Goal: Information Seeking & Learning: Find specific fact

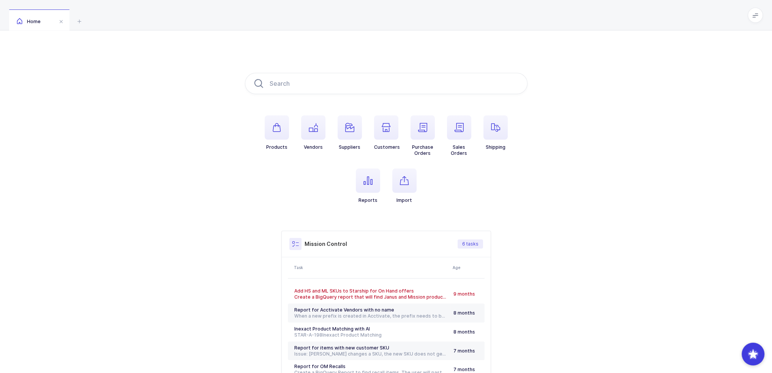
click at [757, 19] on span at bounding box center [755, 15] width 15 height 15
click at [286, 128] on span "button" at bounding box center [277, 127] width 24 height 24
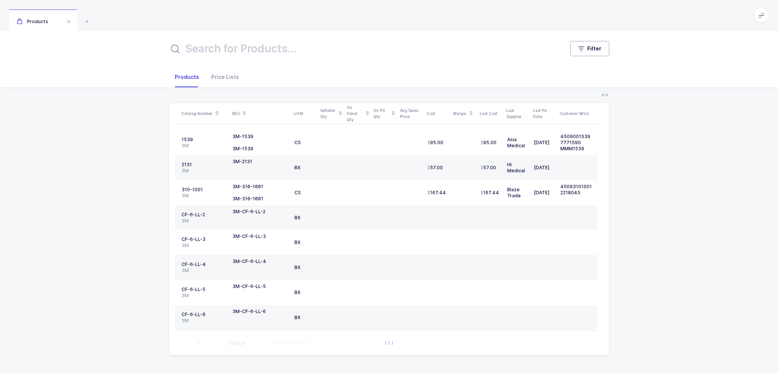
click at [577, 50] on button "Filter" at bounding box center [589, 48] width 39 height 15
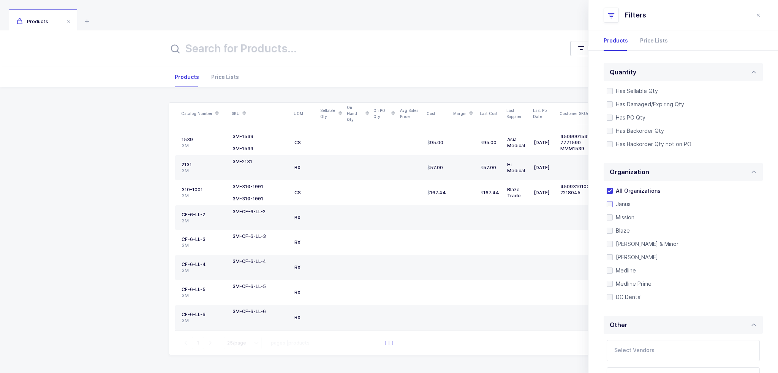
click at [614, 201] on span "Janus" at bounding box center [622, 204] width 18 height 7
click at [613, 201] on input "Janus" at bounding box center [613, 201] width 0 height 0
click at [337, 51] on input "text" at bounding box center [345, 48] width 353 height 18
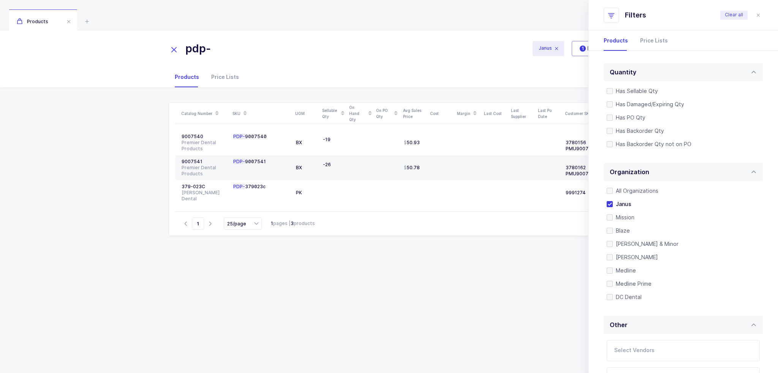
type input "pdp-"
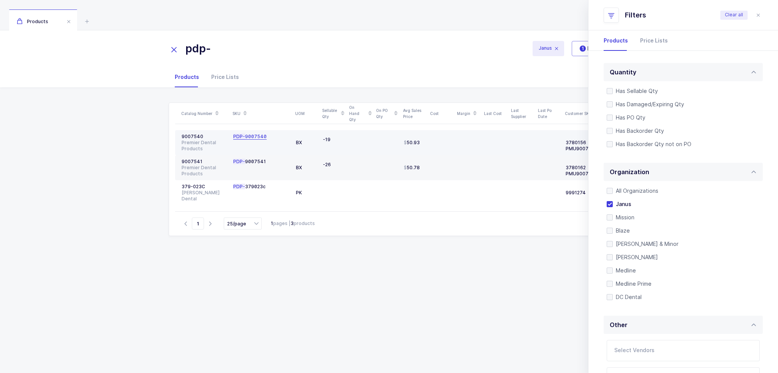
click at [240, 137] on span "PDP-" at bounding box center [239, 137] width 12 height 6
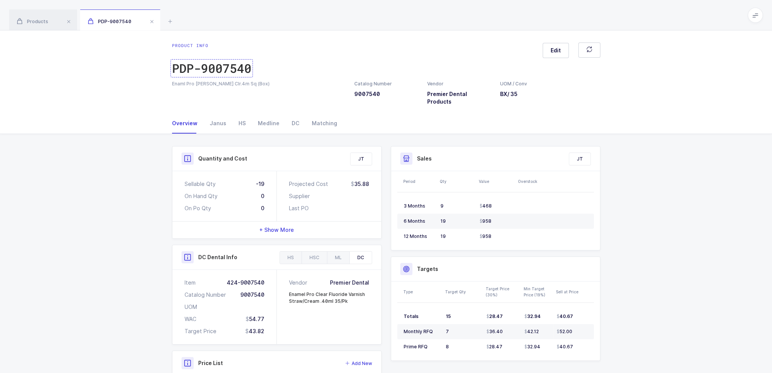
click at [226, 74] on div "PDP-9007540" at bounding box center [211, 68] width 79 height 15
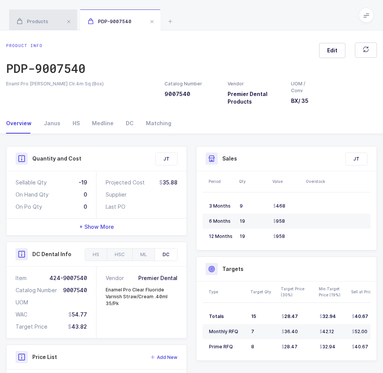
click at [43, 21] on span "Products" at bounding box center [33, 22] width 32 height 6
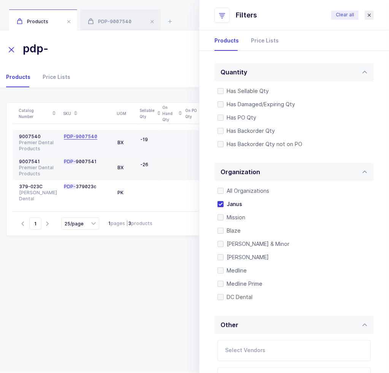
click at [369, 17] on icon "close drawer" at bounding box center [369, 15] width 6 height 6
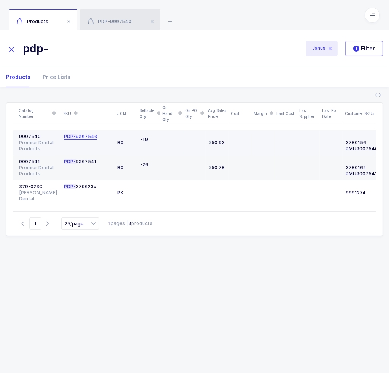
click at [119, 21] on span "PDP-9007540" at bounding box center [110, 22] width 44 height 6
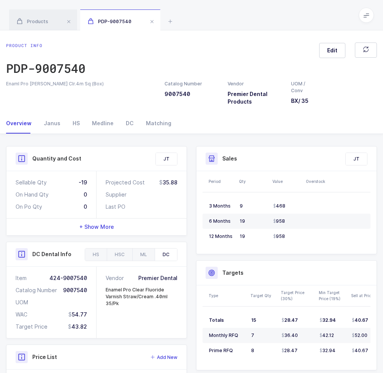
click at [119, 21] on span "PDP-9007540" at bounding box center [110, 22] width 44 height 6
click at [46, 124] on div "Janus" at bounding box center [52, 123] width 29 height 21
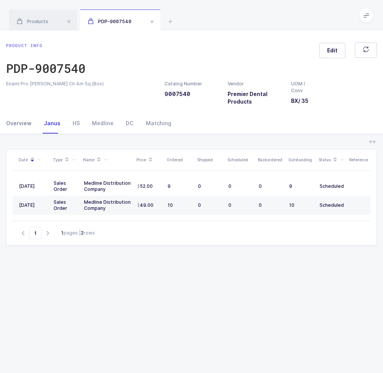
click at [34, 124] on div "Overview" at bounding box center [22, 123] width 32 height 21
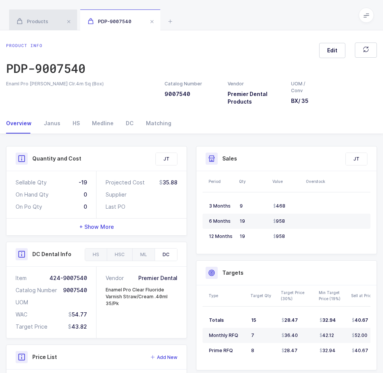
click at [35, 18] on div "Products" at bounding box center [43, 19] width 68 height 21
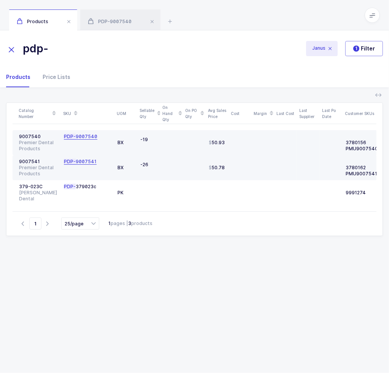
click at [81, 162] on div "PDP- 9007541" at bounding box center [80, 162] width 33 height 6
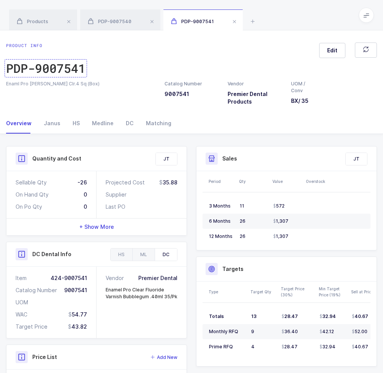
click at [46, 71] on div "PDP-9007541" at bounding box center [45, 68] width 79 height 15
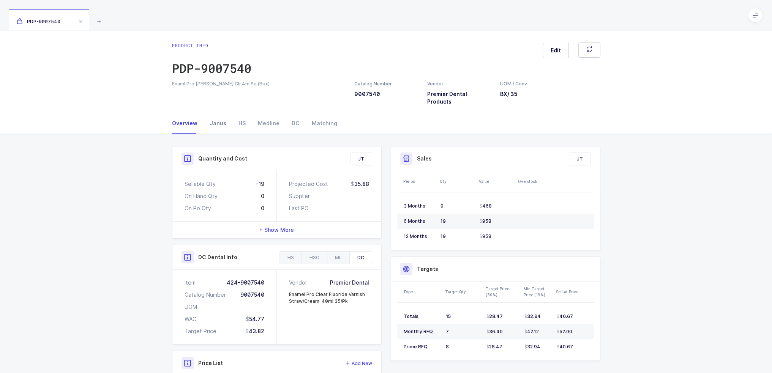
click at [211, 116] on div "Janus" at bounding box center [218, 123] width 29 height 21
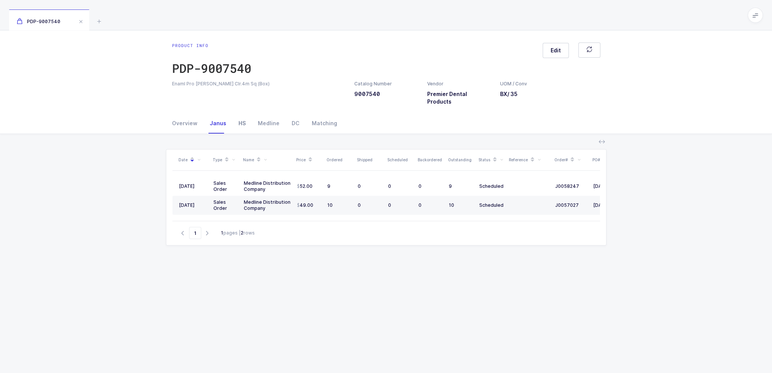
click at [243, 113] on div "HS" at bounding box center [241, 123] width 19 height 21
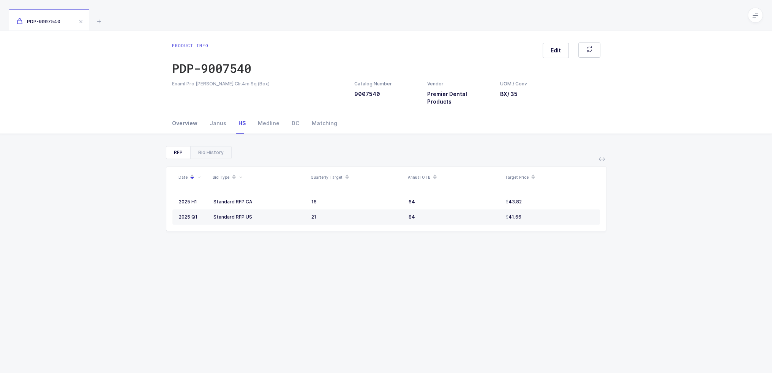
click at [194, 113] on div "Overview" at bounding box center [188, 123] width 32 height 21
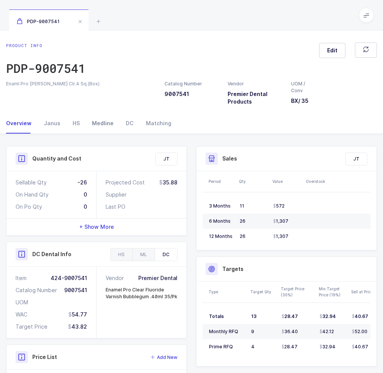
click at [95, 122] on div "Medline" at bounding box center [103, 123] width 34 height 21
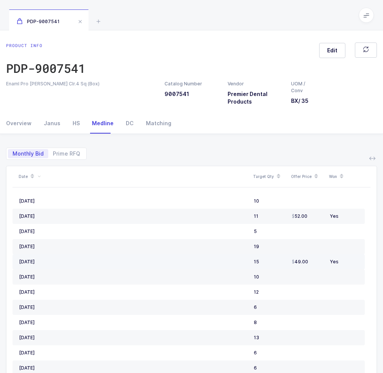
click at [265, 261] on div "15" at bounding box center [270, 262] width 32 height 6
drag, startPoint x: 265, startPoint y: 261, endPoint x: 351, endPoint y: 260, distance: 86.6
click at [351, 260] on tr "May, 2025 15 49.00 Yes" at bounding box center [189, 261] width 352 height 15
click at [351, 260] on div "Yes" at bounding box center [344, 262] width 28 height 6
drag, startPoint x: 351, startPoint y: 260, endPoint x: 245, endPoint y: 264, distance: 106.4
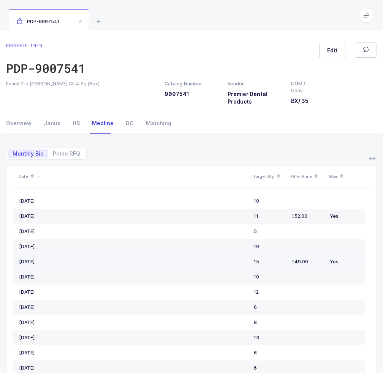
click at [245, 264] on tr "May, 2025 15 49.00 Yes" at bounding box center [189, 261] width 352 height 15
click at [245, 264] on div "[DATE]" at bounding box center [133, 262] width 229 height 6
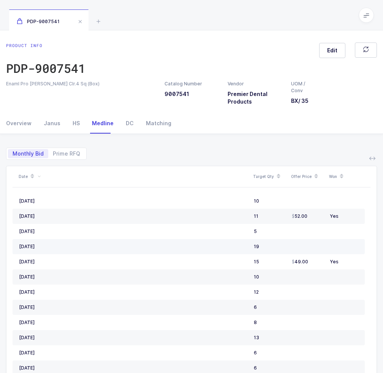
drag, startPoint x: 244, startPoint y: 244, endPoint x: 304, endPoint y: 239, distance: 59.8
click at [304, 239] on tr "June, 2025 19" at bounding box center [189, 246] width 352 height 15
click at [304, 239] on td at bounding box center [308, 246] width 38 height 15
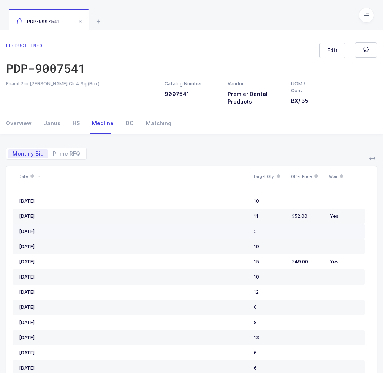
drag, startPoint x: 279, startPoint y: 227, endPoint x: 264, endPoint y: 230, distance: 15.5
click at [264, 230] on td "5" at bounding box center [270, 231] width 38 height 15
click at [264, 230] on div "5" at bounding box center [270, 232] width 32 height 6
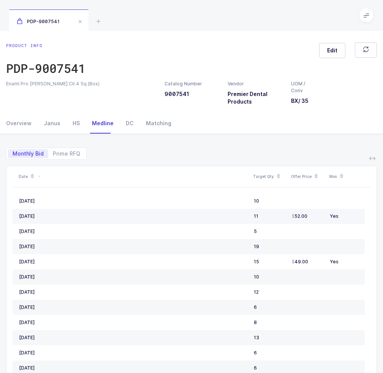
drag, startPoint x: 239, startPoint y: 218, endPoint x: 265, endPoint y: 218, distance: 25.8
click at [265, 218] on tr "August, 2025 11 52.00 Yes" at bounding box center [189, 216] width 352 height 15
click at [265, 218] on div "11" at bounding box center [270, 216] width 32 height 6
drag, startPoint x: 265, startPoint y: 218, endPoint x: 348, endPoint y: 213, distance: 83.7
click at [348, 213] on tr "August, 2025 11 52.00 Yes" at bounding box center [189, 216] width 352 height 15
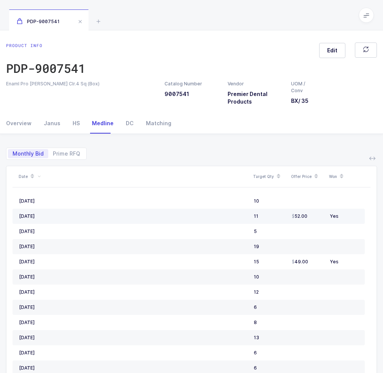
click at [348, 213] on div "Yes" at bounding box center [344, 216] width 28 height 6
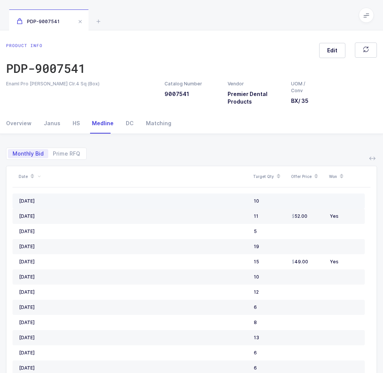
drag, startPoint x: 240, startPoint y: 202, endPoint x: 286, endPoint y: 199, distance: 45.3
click at [286, 199] on tr "September, 2025 10" at bounding box center [189, 201] width 352 height 15
click at [286, 199] on td "10" at bounding box center [270, 201] width 38 height 15
drag, startPoint x: 286, startPoint y: 199, endPoint x: 300, endPoint y: 202, distance: 15.1
click at [300, 202] on tr "September, 2025 10" at bounding box center [189, 201] width 352 height 15
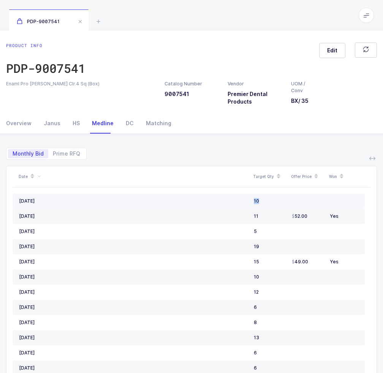
click at [300, 202] on td at bounding box center [308, 201] width 38 height 15
drag, startPoint x: 300, startPoint y: 202, endPoint x: 270, endPoint y: 200, distance: 30.5
click at [270, 200] on tr "September, 2025 10" at bounding box center [189, 201] width 352 height 15
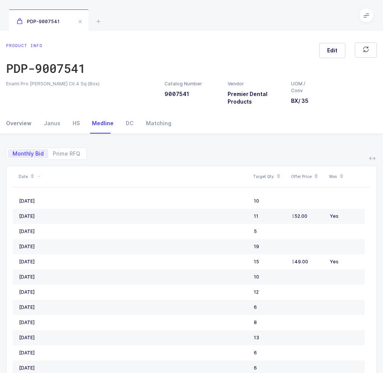
click at [22, 126] on div "Overview" at bounding box center [22, 123] width 32 height 21
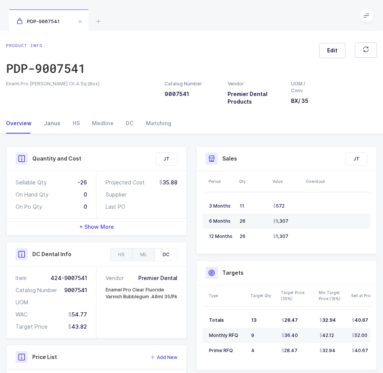
click at [47, 125] on div "Janus" at bounding box center [52, 123] width 29 height 21
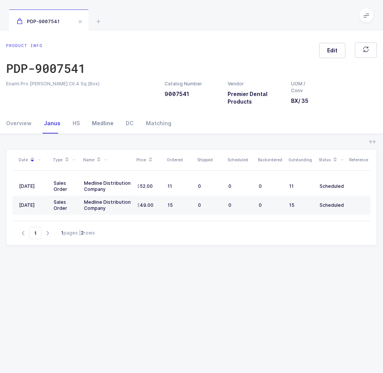
click at [95, 126] on div "Medline" at bounding box center [103, 123] width 34 height 21
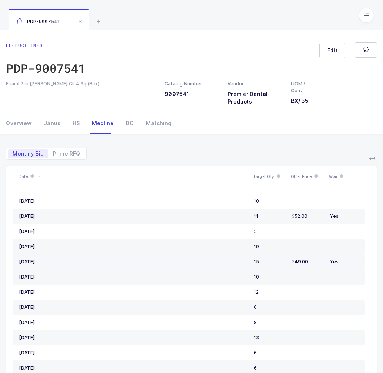
drag, startPoint x: 275, startPoint y: 255, endPoint x: 278, endPoint y: 265, distance: 10.2
click at [278, 265] on td "15" at bounding box center [270, 261] width 38 height 15
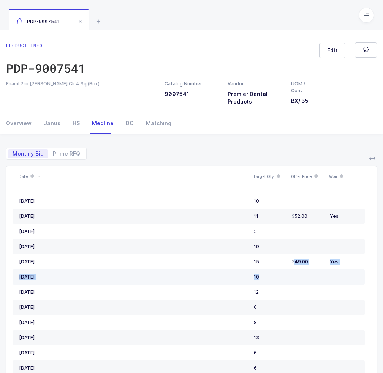
drag, startPoint x: 281, startPoint y: 256, endPoint x: 284, endPoint y: 270, distance: 14.0
click at [284, 270] on td "10" at bounding box center [270, 277] width 38 height 15
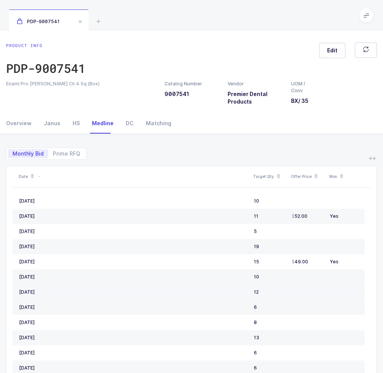
click at [284, 285] on td "12" at bounding box center [270, 292] width 38 height 15
click at [270, 292] on div "12" at bounding box center [270, 292] width 32 height 6
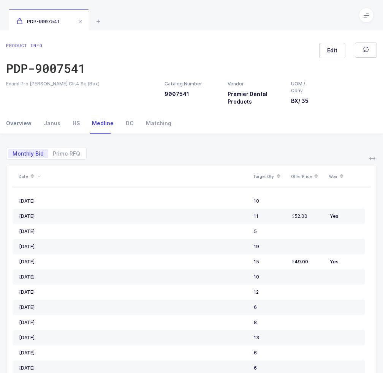
click at [8, 120] on div "Overview" at bounding box center [22, 123] width 32 height 21
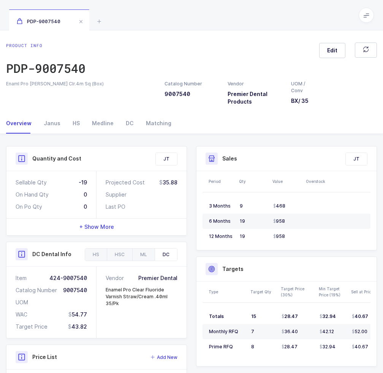
drag, startPoint x: 130, startPoint y: 305, endPoint x: 125, endPoint y: 303, distance: 4.4
click at [125, 303] on div "Enamel Pro Clear Fluoride Varnish Straw/Cream .40ml 35/Pk" at bounding box center [142, 297] width 72 height 21
drag, startPoint x: 125, startPoint y: 303, endPoint x: 163, endPoint y: 303, distance: 37.6
click at [163, 303] on div "Enamel Pro Clear Fluoride Varnish Straw/Cream .40ml 35/Pk" at bounding box center [142, 297] width 72 height 21
drag, startPoint x: 163, startPoint y: 303, endPoint x: 142, endPoint y: 310, distance: 22.3
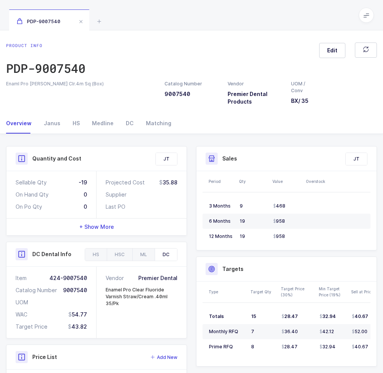
click at [142, 310] on div "Vendor Premier Dental Enamel Pro Clear Fluoride Varnish Straw/Cream .40ml 35/Pk" at bounding box center [141, 302] width 90 height 71
click at [103, 122] on div "Medline" at bounding box center [103, 123] width 34 height 21
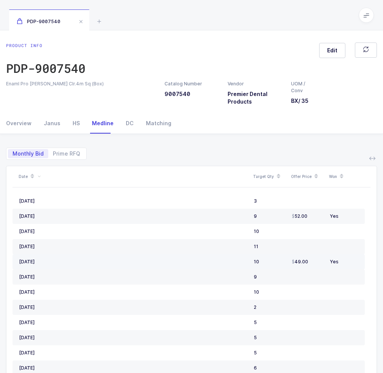
drag, startPoint x: 270, startPoint y: 264, endPoint x: 289, endPoint y: 259, distance: 18.9
click at [289, 259] on tr "May, 2025 10 49.00 Yes" at bounding box center [189, 261] width 352 height 15
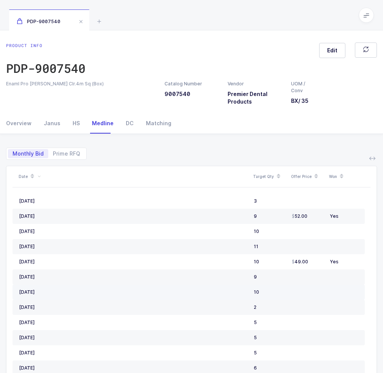
drag, startPoint x: 242, startPoint y: 197, endPoint x: 295, endPoint y: 297, distance: 113.2
click at [295, 297] on td at bounding box center [308, 292] width 38 height 15
drag, startPoint x: 295, startPoint y: 297, endPoint x: 270, endPoint y: 286, distance: 26.9
click at [270, 286] on tr "March, 2025 10" at bounding box center [189, 292] width 352 height 15
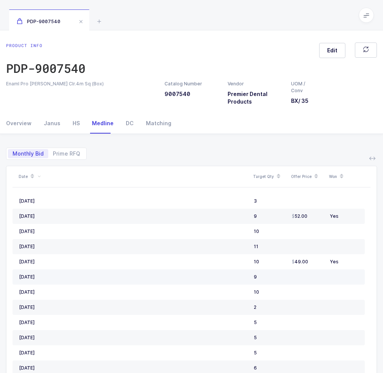
drag, startPoint x: 212, startPoint y: 201, endPoint x: 282, endPoint y: 278, distance: 104.3
click at [282, 278] on div "9" at bounding box center [270, 277] width 32 height 6
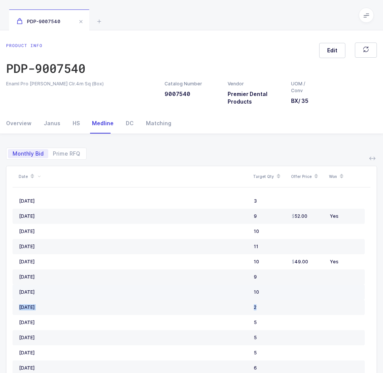
drag, startPoint x: 270, startPoint y: 308, endPoint x: 280, endPoint y: 294, distance: 16.4
click at [280, 294] on div "10" at bounding box center [270, 292] width 32 height 6
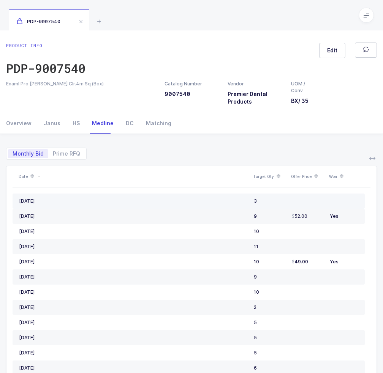
drag, startPoint x: 276, startPoint y: 291, endPoint x: 219, endPoint y: 200, distance: 108.0
click at [219, 200] on div "[DATE]" at bounding box center [133, 201] width 229 height 6
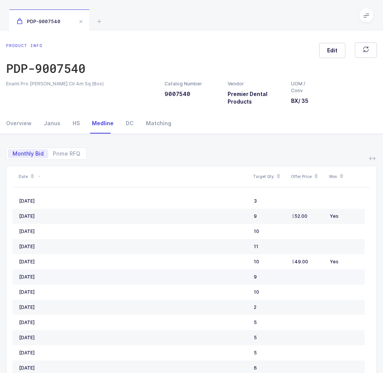
drag, startPoint x: 231, startPoint y: 206, endPoint x: 307, endPoint y: 273, distance: 101.5
click at [307, 273] on td at bounding box center [308, 277] width 38 height 15
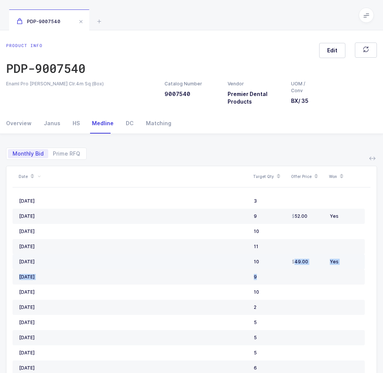
drag, startPoint x: 294, startPoint y: 273, endPoint x: 275, endPoint y: 266, distance: 20.5
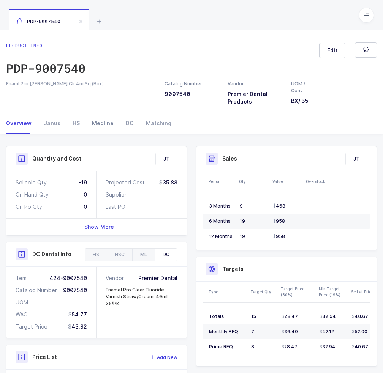
click at [104, 123] on div "Medline" at bounding box center [103, 123] width 34 height 21
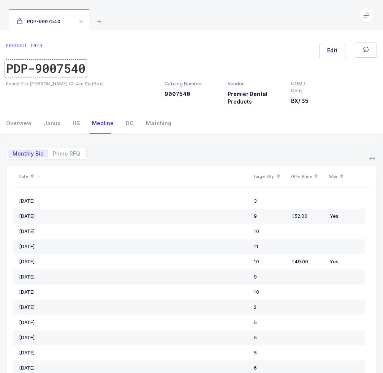
click at [62, 74] on div "PDP-9007540" at bounding box center [45, 68] width 79 height 15
drag, startPoint x: 80, startPoint y: 84, endPoint x: 4, endPoint y: 87, distance: 76.0
click at [4, 87] on div "Enaml Pro [PERSON_NAME] Clr.4m Sq (Box) Catalog Number 9007540 Vendor Premier D…" at bounding box center [192, 93] width 380 height 25
copy div "Enaml Pro [PERSON_NAME] Clr.4m Sq (Box)"
click at [174, 88] on div "Catalog Number 9007540" at bounding box center [183, 89] width 38 height 17
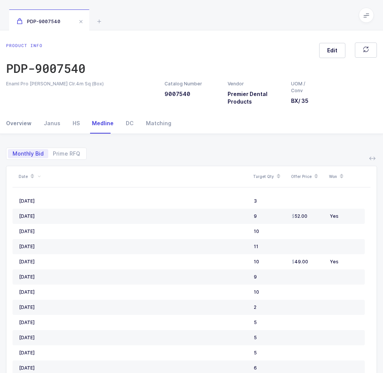
click at [17, 124] on div "Overview" at bounding box center [22, 123] width 32 height 21
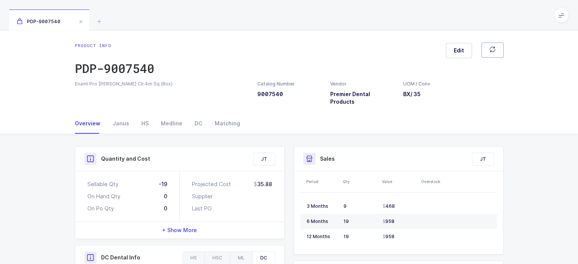
click at [388, 45] on button "button" at bounding box center [492, 50] width 22 height 15
click at [161, 115] on div "Mission" at bounding box center [151, 123] width 33 height 21
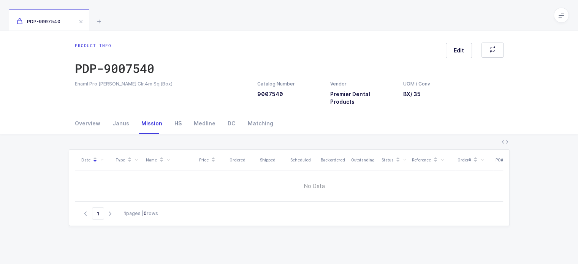
click at [170, 115] on div "HS" at bounding box center [177, 123] width 19 height 21
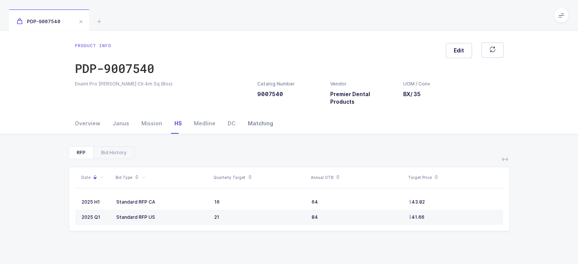
click at [263, 113] on div "Matching" at bounding box center [258, 123] width 32 height 21
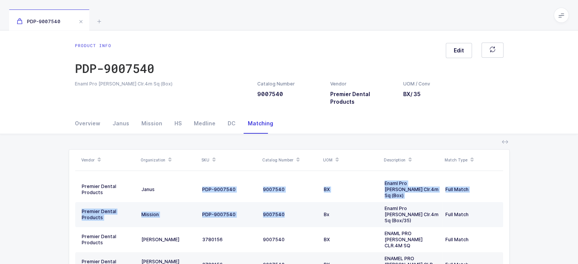
drag, startPoint x: 191, startPoint y: 172, endPoint x: 290, endPoint y: 203, distance: 103.7
click at [290, 203] on tbody "Premier Dental Products Janus PDP-9007540 9007540 BX Enaml Pro [PERSON_NAME] Cl…" at bounding box center [289, 261] width 428 height 169
click at [290, 203] on td "9007540" at bounding box center [290, 214] width 61 height 25
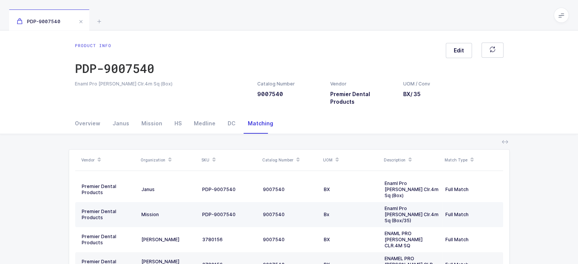
drag, startPoint x: 475, startPoint y: 197, endPoint x: 476, endPoint y: 202, distance: 5.3
click at [388, 202] on td "Full Match" at bounding box center [472, 214] width 61 height 25
click at [97, 121] on div "Overview" at bounding box center [91, 123] width 32 height 21
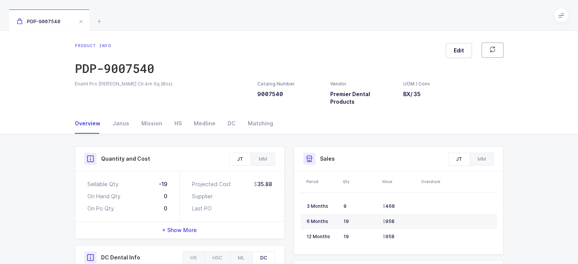
click at [388, 52] on button "button" at bounding box center [492, 50] width 22 height 15
click at [388, 51] on button "button" at bounding box center [492, 50] width 22 height 15
click at [118, 120] on div "Janus" at bounding box center [120, 123] width 29 height 21
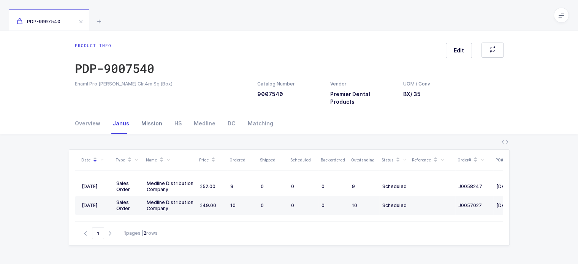
click at [154, 113] on div "Mission" at bounding box center [151, 123] width 33 height 21
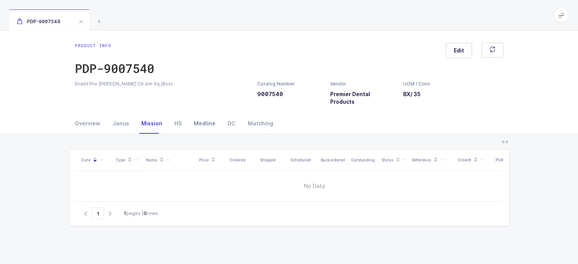
click at [192, 115] on div "Medline" at bounding box center [205, 123] width 34 height 21
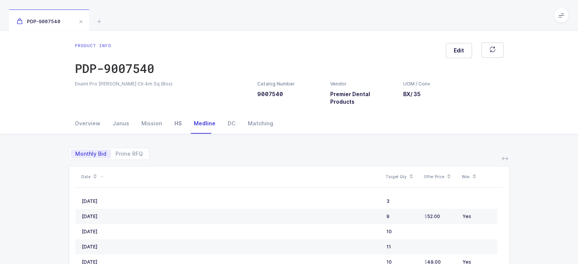
click at [171, 115] on div "HS" at bounding box center [177, 123] width 19 height 21
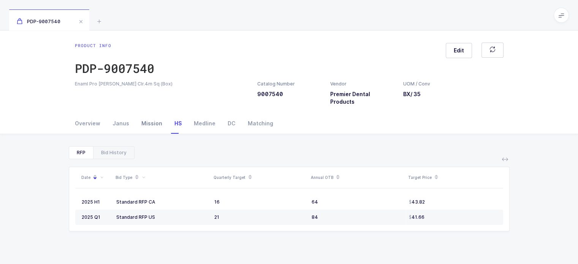
click at [152, 117] on div "Mission" at bounding box center [151, 123] width 33 height 21
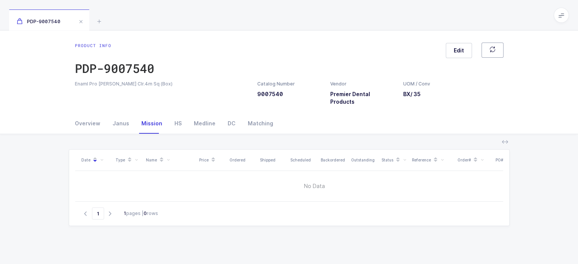
click at [388, 45] on button "button" at bounding box center [492, 50] width 22 height 15
click at [388, 14] on icon at bounding box center [561, 15] width 6 height 6
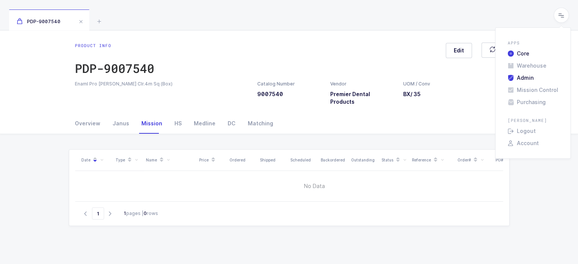
click at [388, 79] on li "Admin" at bounding box center [532, 78] width 57 height 6
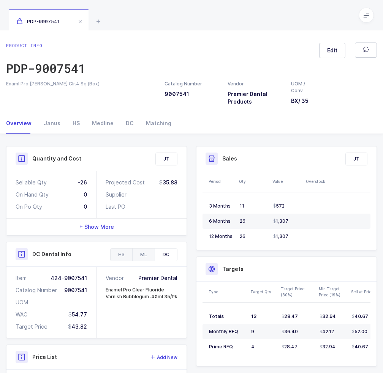
click at [144, 258] on div "ML" at bounding box center [143, 255] width 22 height 12
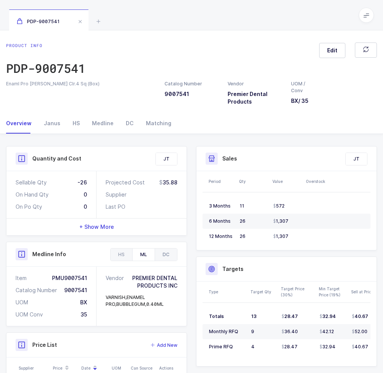
click at [167, 256] on div "DC" at bounding box center [166, 255] width 22 height 12
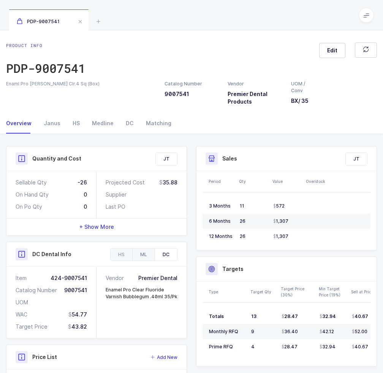
click at [140, 259] on div "ML" at bounding box center [143, 255] width 22 height 12
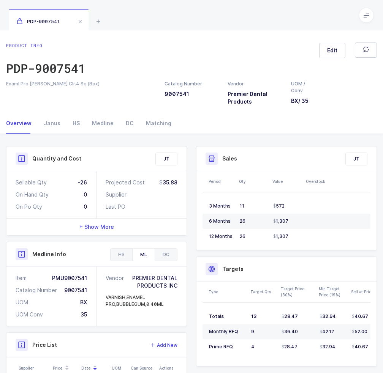
click at [171, 254] on div "DC" at bounding box center [166, 255] width 22 height 12
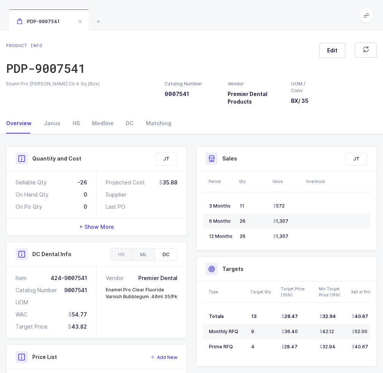
click at [141, 259] on div "ML" at bounding box center [143, 255] width 22 height 12
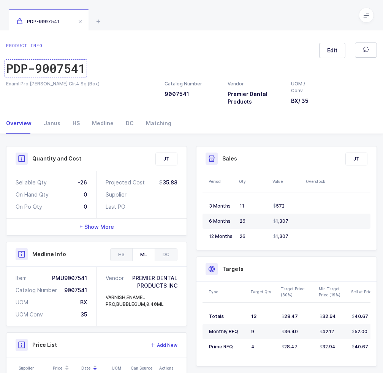
click at [70, 65] on div "PDP-9007541" at bounding box center [45, 68] width 79 height 15
drag, startPoint x: 81, startPoint y: 83, endPoint x: 8, endPoint y: 85, distance: 73.7
click at [8, 85] on div "Enaml Pro Varni Clr.4 Sq (Box)" at bounding box center [80, 84] width 149 height 7
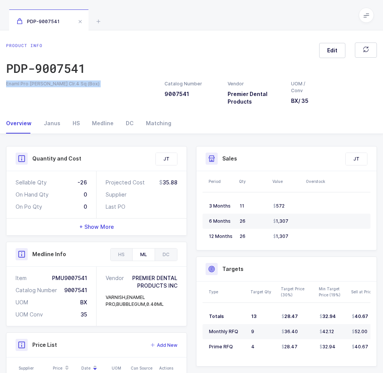
click at [8, 85] on div "Enaml Pro Varni Clr.4 Sq (Box)" at bounding box center [80, 84] width 149 height 7
click at [177, 96] on div "Catalog Number 9007541" at bounding box center [183, 89] width 38 height 17
drag, startPoint x: 257, startPoint y: 103, endPoint x: 227, endPoint y: 94, distance: 31.7
click at [227, 94] on div "Vendor Premier Dental Products" at bounding box center [254, 93] width 63 height 25
copy h3 "Premier Dental Products"
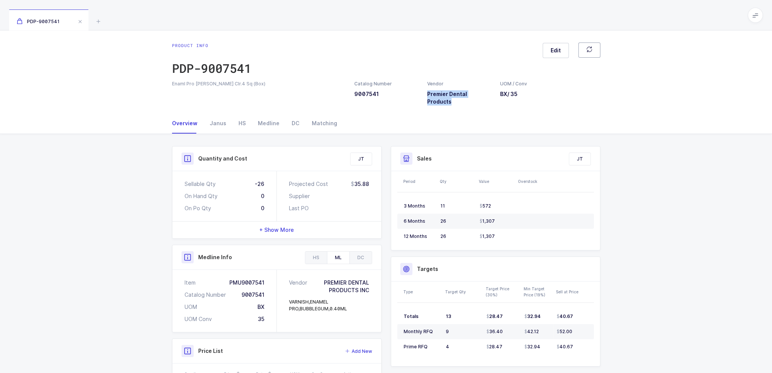
click at [388, 49] on button "button" at bounding box center [589, 50] width 22 height 15
click at [245, 122] on div "Mission" at bounding box center [248, 123] width 33 height 21
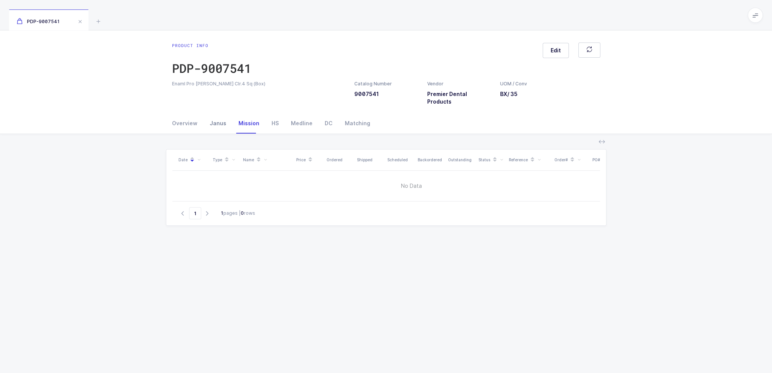
click at [220, 117] on div "Janus" at bounding box center [218, 123] width 29 height 21
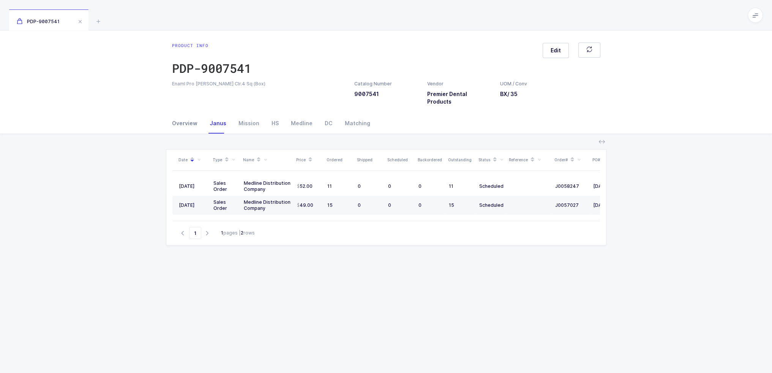
click at [193, 116] on div "Overview" at bounding box center [188, 123] width 32 height 21
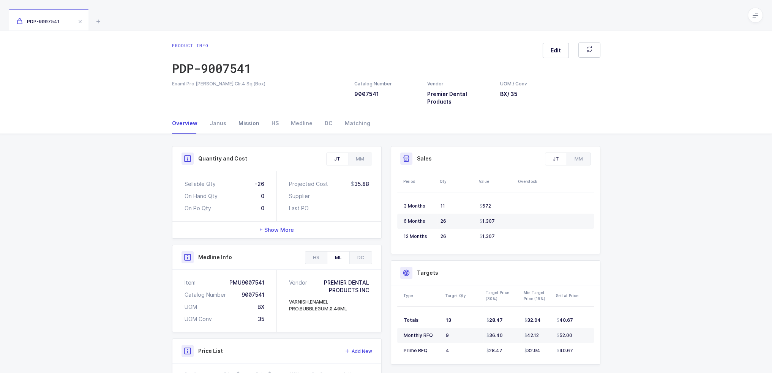
click at [245, 120] on div "Mission" at bounding box center [248, 123] width 33 height 21
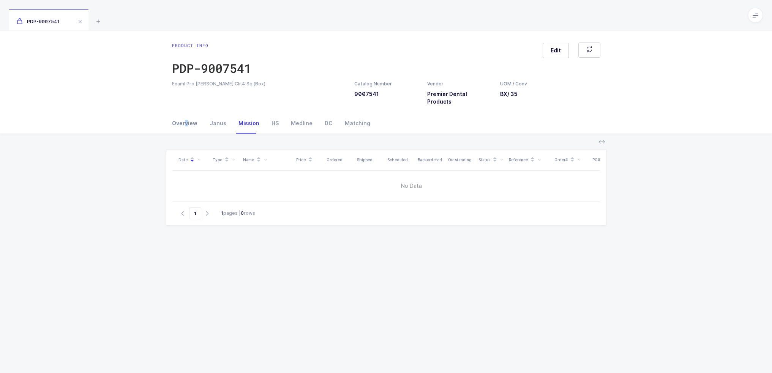
click at [185, 118] on div "Overview" at bounding box center [188, 123] width 32 height 21
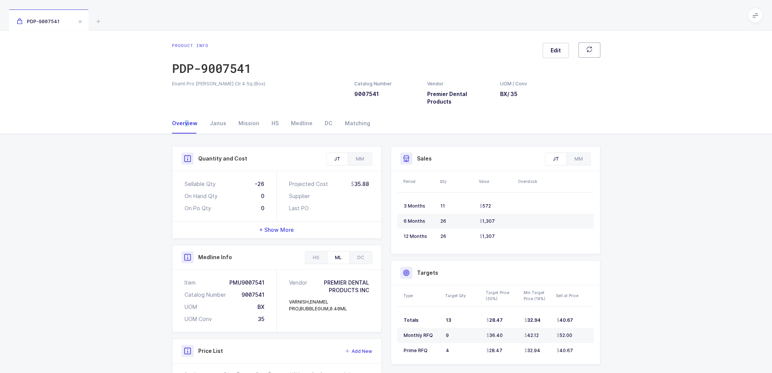
click at [388, 49] on icon "button" at bounding box center [589, 49] width 6 height 6
click at [388, 16] on icon at bounding box center [755, 15] width 6 height 6
click at [388, 76] on li "Admin" at bounding box center [727, 78] width 57 height 6
click at [252, 117] on div "Mission" at bounding box center [248, 123] width 33 height 21
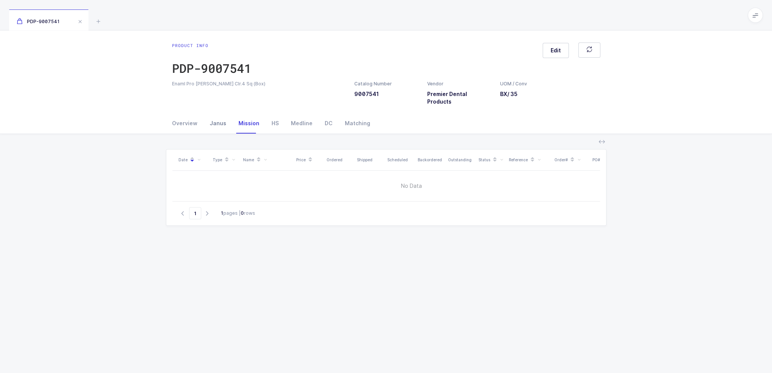
click at [202, 119] on div "Overview Janus Mission HS Medline DC Matching" at bounding box center [271, 123] width 198 height 21
click at [190, 117] on div "Overview" at bounding box center [188, 123] width 32 height 21
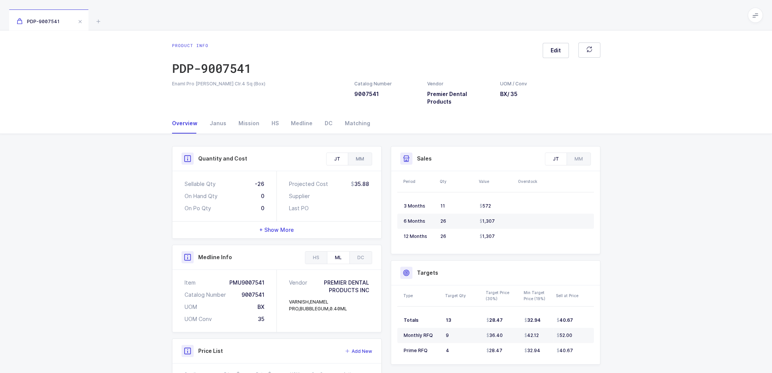
click at [363, 153] on div "MM" at bounding box center [360, 159] width 24 height 12
click at [292, 226] on span "+ Show More" at bounding box center [276, 230] width 35 height 8
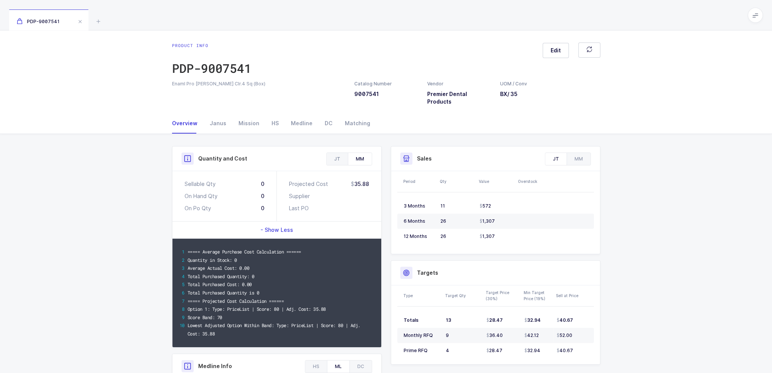
click at [335, 153] on div "JT" at bounding box center [337, 159] width 21 height 12
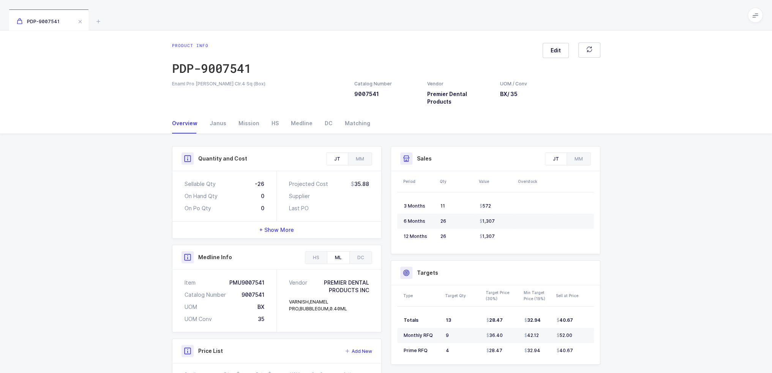
click at [281, 226] on div "+ Show More" at bounding box center [276, 230] width 209 height 17
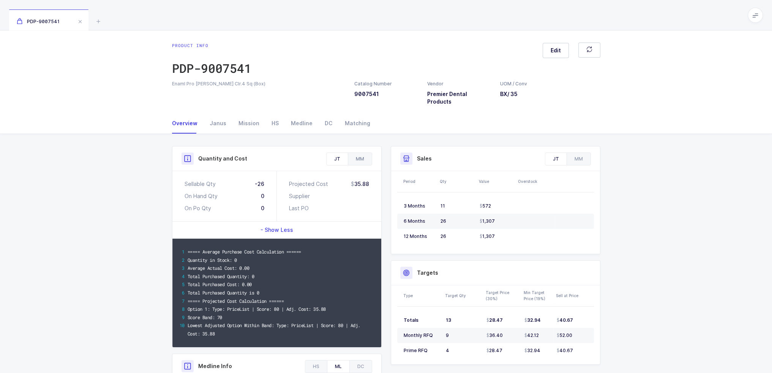
click at [359, 153] on div "MM" at bounding box center [360, 159] width 24 height 12
click at [334, 147] on div "Quantity and Cost" at bounding box center [276, 159] width 209 height 25
click at [333, 153] on div "JT" at bounding box center [337, 159] width 21 height 12
click at [353, 153] on div "MM" at bounding box center [360, 159] width 24 height 12
click at [334, 153] on div "JT" at bounding box center [337, 159] width 21 height 12
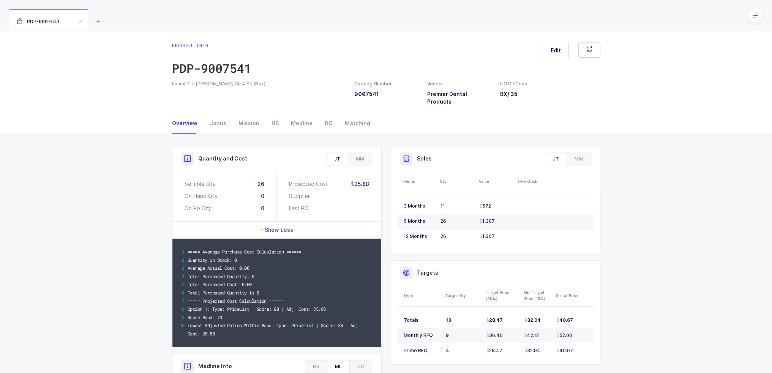
click at [281, 226] on span "- Show Less" at bounding box center [277, 230] width 33 height 8
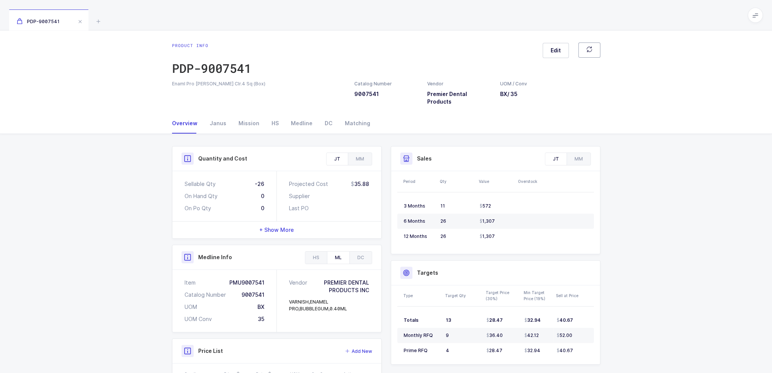
click at [388, 54] on button "button" at bounding box center [589, 50] width 22 height 15
click at [388, 49] on button "button" at bounding box center [589, 50] width 22 height 15
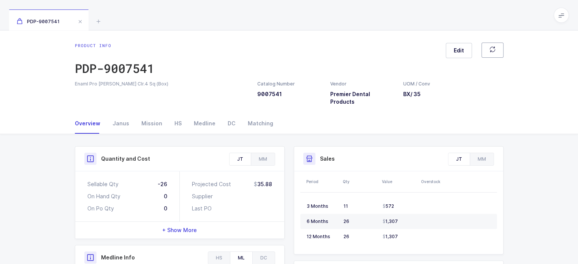
click at [388, 49] on icon "button" at bounding box center [491, 49] width 7 height 7
click at [151, 118] on div "Mission" at bounding box center [151, 123] width 33 height 21
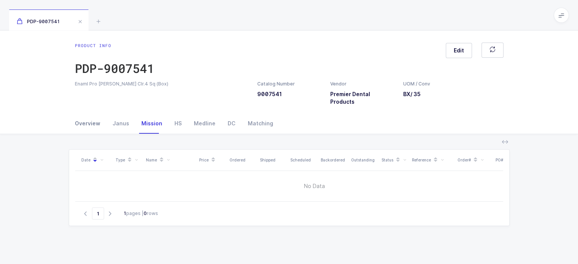
click at [77, 122] on div "Overview" at bounding box center [91, 123] width 32 height 21
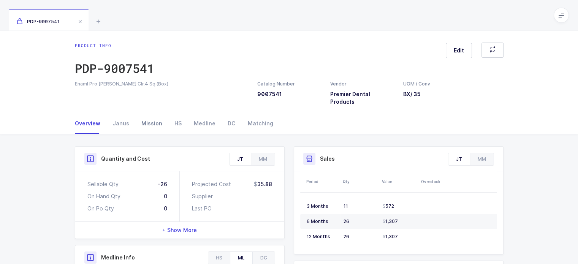
click at [139, 113] on div "Mission" at bounding box center [151, 123] width 33 height 21
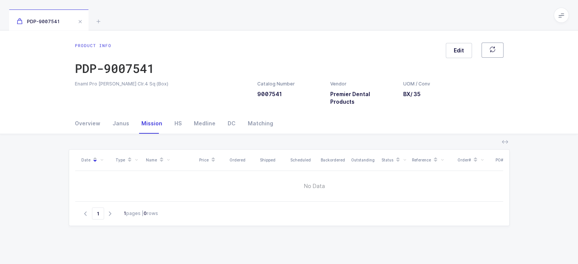
click at [388, 48] on button "button" at bounding box center [492, 50] width 22 height 15
click at [88, 118] on div "Overview" at bounding box center [91, 123] width 32 height 21
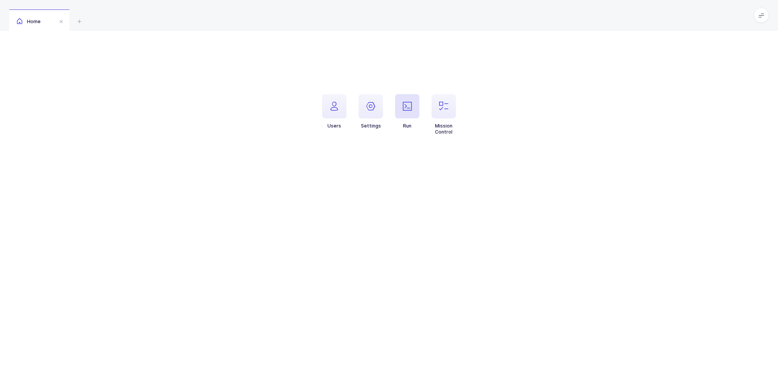
click at [413, 104] on span "button" at bounding box center [407, 106] width 24 height 24
click at [689, 109] on span "Acctivate import - all products" at bounding box center [669, 107] width 82 height 9
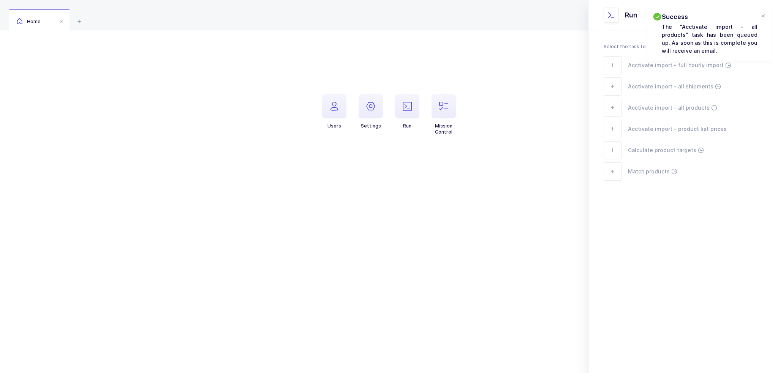
drag, startPoint x: 701, startPoint y: 216, endPoint x: 694, endPoint y: 240, distance: 25.1
click at [694, 240] on section "Select the task to be placed in the queue. Acctivate import - full hourly impor…" at bounding box center [683, 201] width 190 height 343
click at [760, 17] on div at bounding box center [763, 16] width 6 height 7
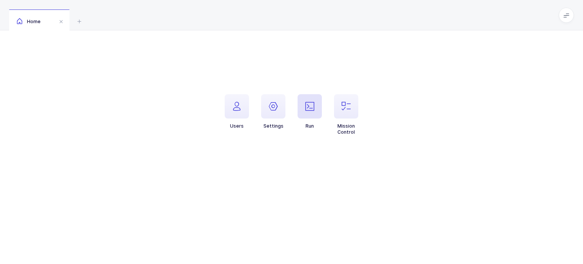
click at [305, 107] on icon "button" at bounding box center [309, 106] width 9 height 9
click at [487, 63] on span "Acctivate import - full hourly import" at bounding box center [481, 65] width 96 height 9
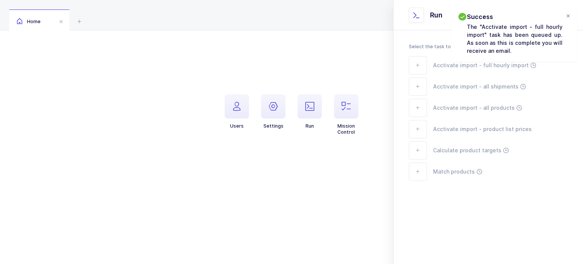
click at [567, 16] on div at bounding box center [568, 16] width 6 height 7
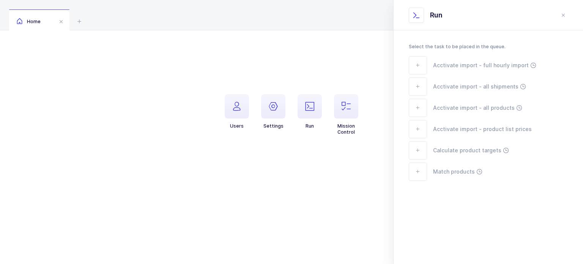
click at [422, 48] on span "Select the task to be placed in the queue." at bounding box center [457, 47] width 97 height 6
click at [221, 177] on div "Users Settings Run Mission Control Settings [TECHNICAL_ID] [TECHNICAL_ID] [TECH…" at bounding box center [291, 110] width 583 height 160
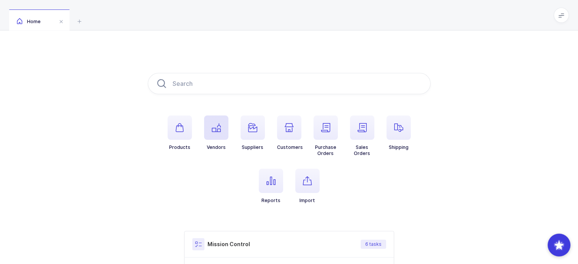
click at [215, 124] on icon "button" at bounding box center [216, 127] width 9 height 9
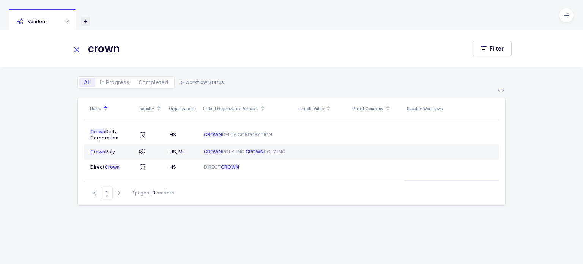
type input "crown"
click at [84, 20] on icon at bounding box center [85, 21] width 9 height 9
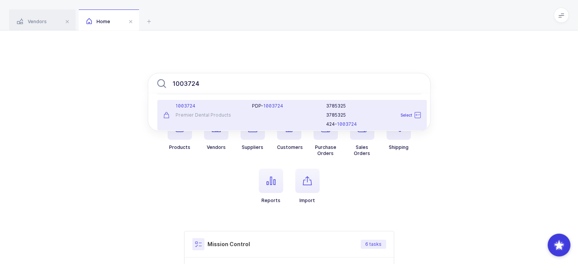
type input "1003724"
click at [207, 116] on div "Premier Dental Products" at bounding box center [203, 115] width 80 height 6
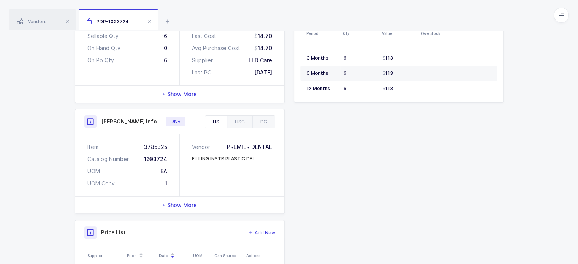
scroll to position [205, 0]
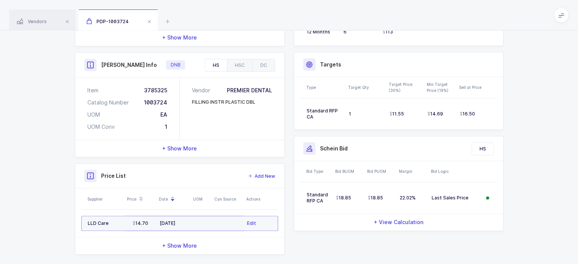
drag, startPoint x: 207, startPoint y: 217, endPoint x: 210, endPoint y: 215, distance: 4.1
click at [210, 216] on td at bounding box center [201, 223] width 21 height 15
drag, startPoint x: 210, startPoint y: 215, endPoint x: 210, endPoint y: 221, distance: 6.1
click at [210, 221] on td at bounding box center [201, 223] width 21 height 15
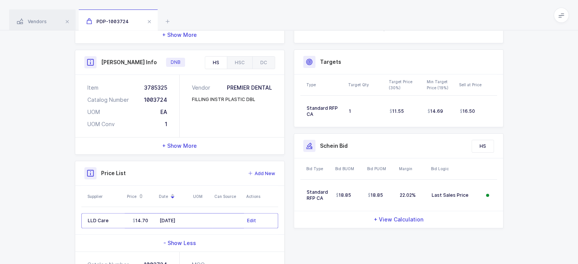
scroll to position [216, 0]
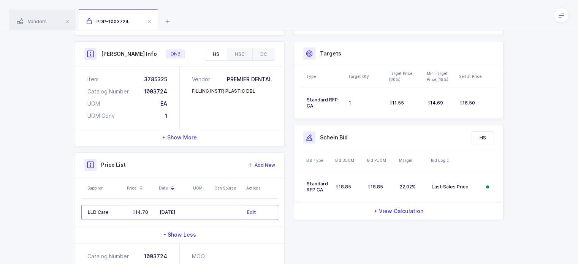
click at [238, 50] on div "HSC" at bounding box center [239, 54] width 25 height 12
click at [216, 48] on div "HS" at bounding box center [216, 54] width 22 height 12
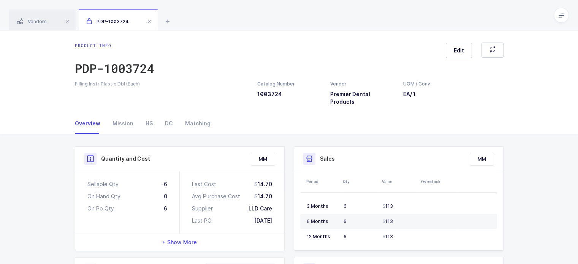
scroll to position [280, 0]
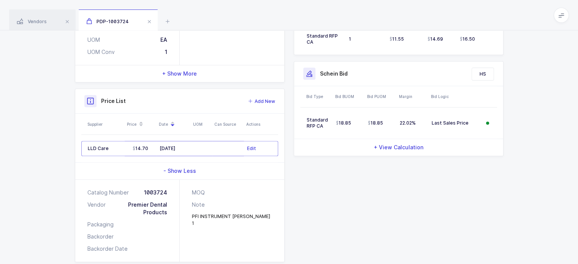
drag, startPoint x: 269, startPoint y: 224, endPoint x: 211, endPoint y: 218, distance: 58.4
click at [211, 218] on div "MOQ Note PFI INSTRUMENT DE WOODSON 1" at bounding box center [232, 221] width 104 height 82
click at [315, 225] on div "Quantity and Cost MM Sellable Qty -6 On Hand Qty 0 On Po Qty 6 Last Cost 14.70 …" at bounding box center [288, 64] width 437 height 395
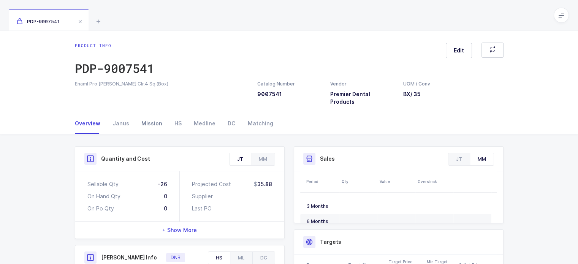
click at [141, 113] on div "Mission" at bounding box center [151, 123] width 33 height 21
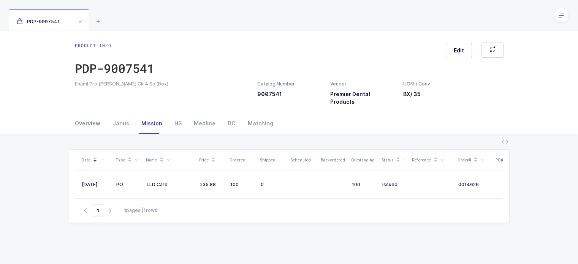
click at [93, 118] on div "Overview" at bounding box center [91, 123] width 32 height 21
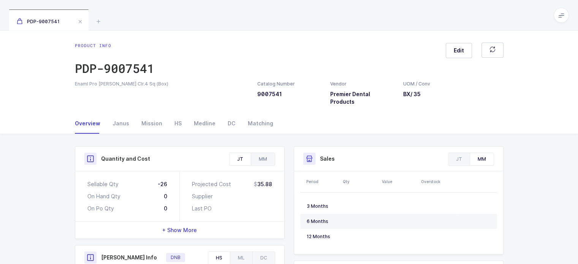
click at [259, 153] on div "MM" at bounding box center [263, 159] width 24 height 12
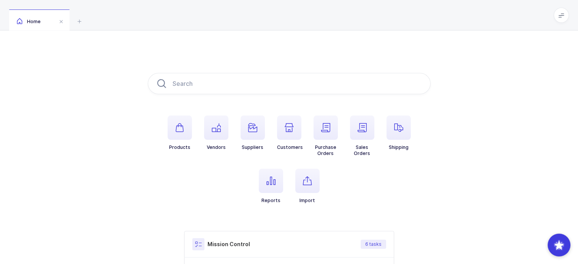
click at [556, 18] on span at bounding box center [560, 15] width 15 height 15
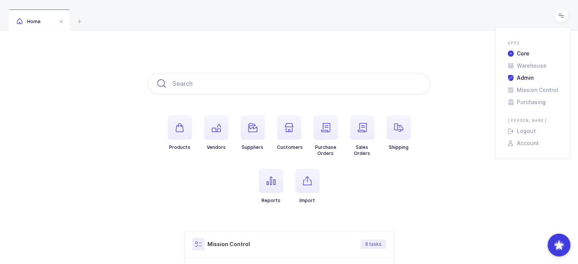
click at [519, 74] on ul "Apps Core Warehouse Admin Mission Control Purchasing Joey H. Logout Account" at bounding box center [533, 92] width 76 height 131
click at [519, 77] on li "Admin" at bounding box center [532, 78] width 57 height 6
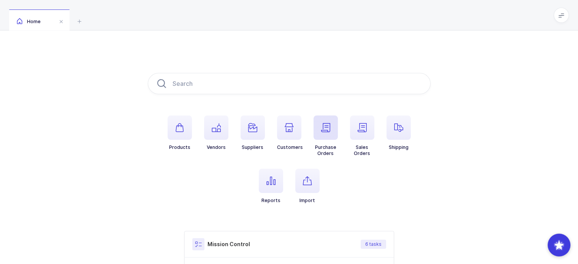
click at [318, 131] on span "button" at bounding box center [325, 127] width 24 height 24
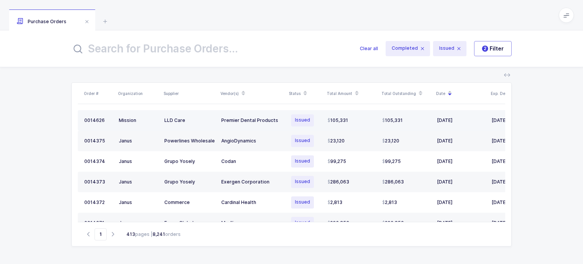
drag, startPoint x: 434, startPoint y: 120, endPoint x: 424, endPoint y: 123, distance: 10.2
click at [424, 123] on tr "0014626 Mission LLD Care Premier Dental Products Issued 105,331 105,331 08/26/2…" at bounding box center [311, 120] width 466 height 21
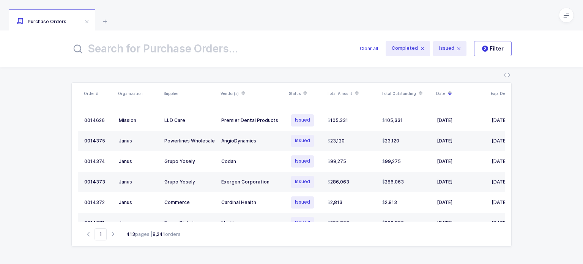
click at [559, 17] on main "Joey Husney Joey Husney Purchase Orders Clear all Completed Issued 2 Filter Ord…" at bounding box center [291, 132] width 583 height 264
click at [565, 16] on icon at bounding box center [567, 15] width 6 height 6
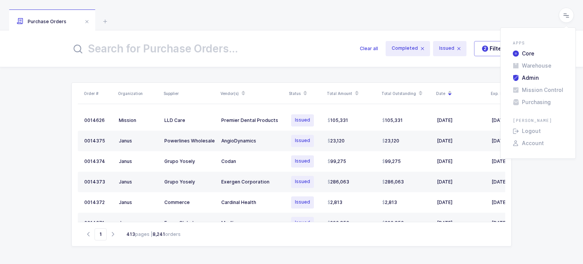
click at [526, 79] on li "Admin" at bounding box center [538, 78] width 57 height 6
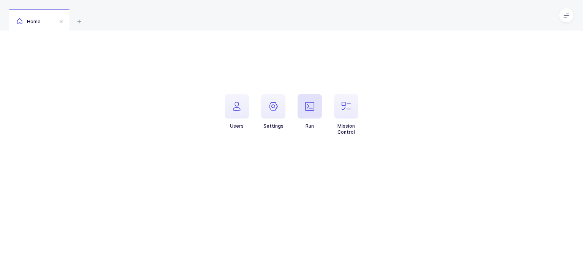
click at [304, 114] on span "button" at bounding box center [310, 106] width 24 height 24
click at [0, 0] on button "close drawer" at bounding box center [0, 0] width 0 height 0
click at [340, 112] on span "button" at bounding box center [346, 106] width 24 height 24
click at [241, 113] on span "button" at bounding box center [237, 106] width 24 height 24
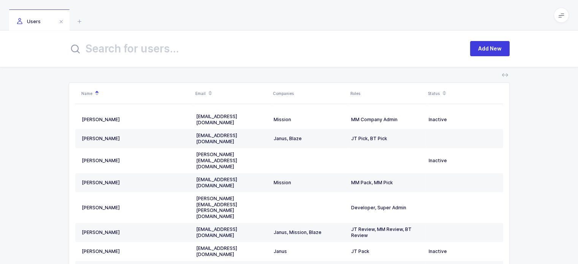
click at [202, 63] on div "Add New" at bounding box center [289, 48] width 578 height 36
click at [83, 19] on icon at bounding box center [79, 21] width 9 height 9
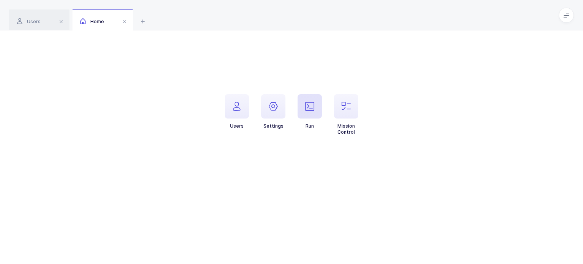
click at [319, 126] on button "Run" at bounding box center [310, 111] width 24 height 35
